Goal: Transaction & Acquisition: Purchase product/service

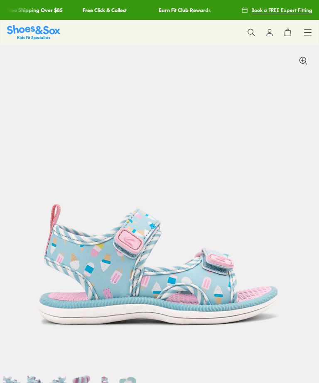
select select "*"
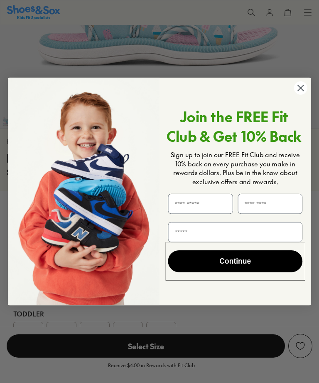
click at [304, 95] on circle "Close dialog" at bounding box center [300, 88] width 13 height 13
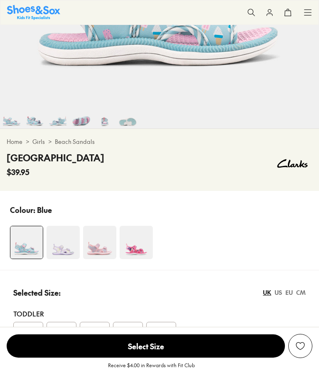
click at [299, 105] on div "Close dialog Join the FREE Fit Club & Get 10% Back Sign up to join our FREE Fit…" at bounding box center [159, 192] width 319 height 244
click at [99, 244] on img at bounding box center [99, 242] width 33 height 33
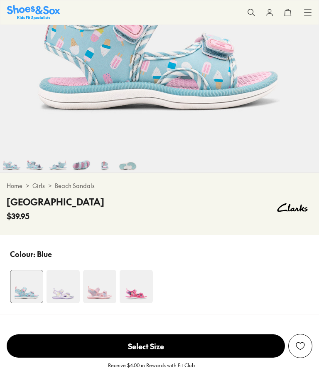
scroll to position [216, 0]
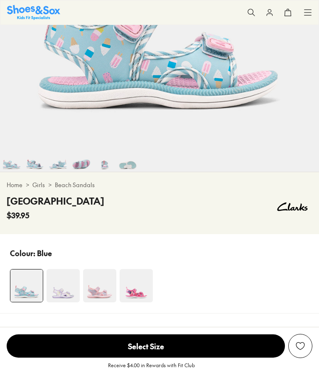
click at [134, 292] on img at bounding box center [136, 285] width 33 height 33
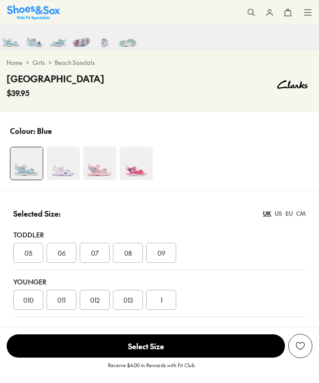
scroll to position [378, 0]
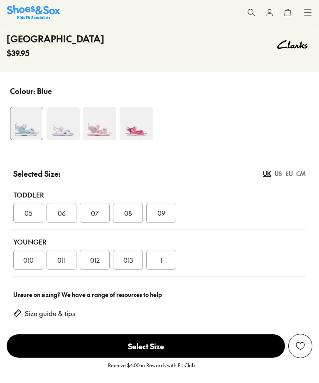
click at [58, 124] on img at bounding box center [63, 123] width 33 height 33
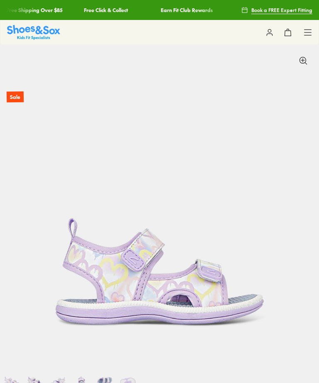
select select "*"
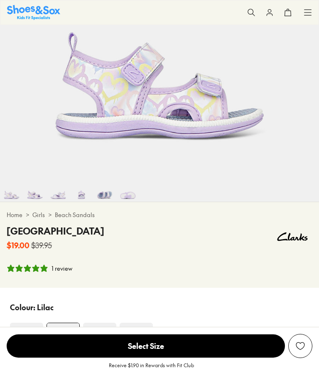
scroll to position [265, 0]
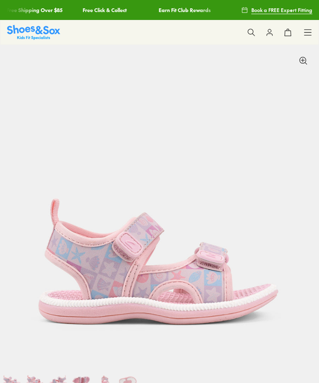
select select "*"
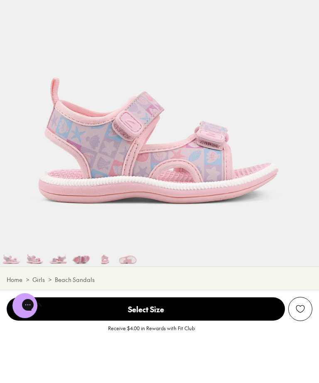
scroll to position [418, 0]
